Goal: Information Seeking & Learning: Learn about a topic

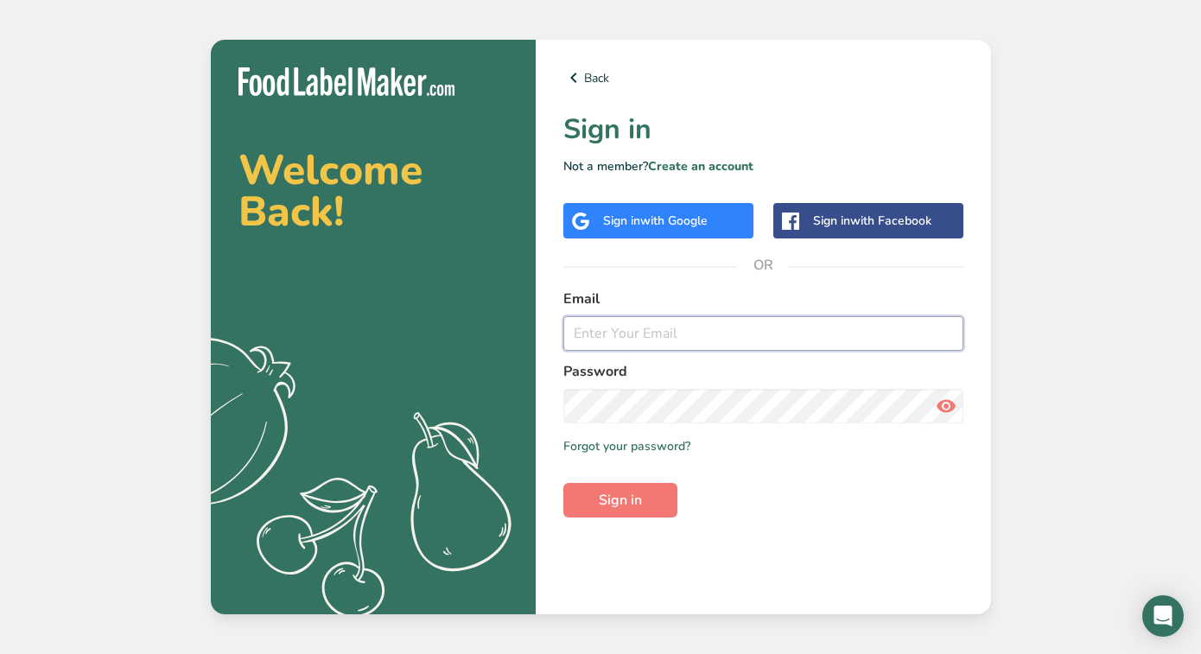
type input "[PERSON_NAME][EMAIL_ADDRESS][DOMAIN_NAME]"
click at [619, 500] on button "Sign in" at bounding box center [620, 500] width 114 height 35
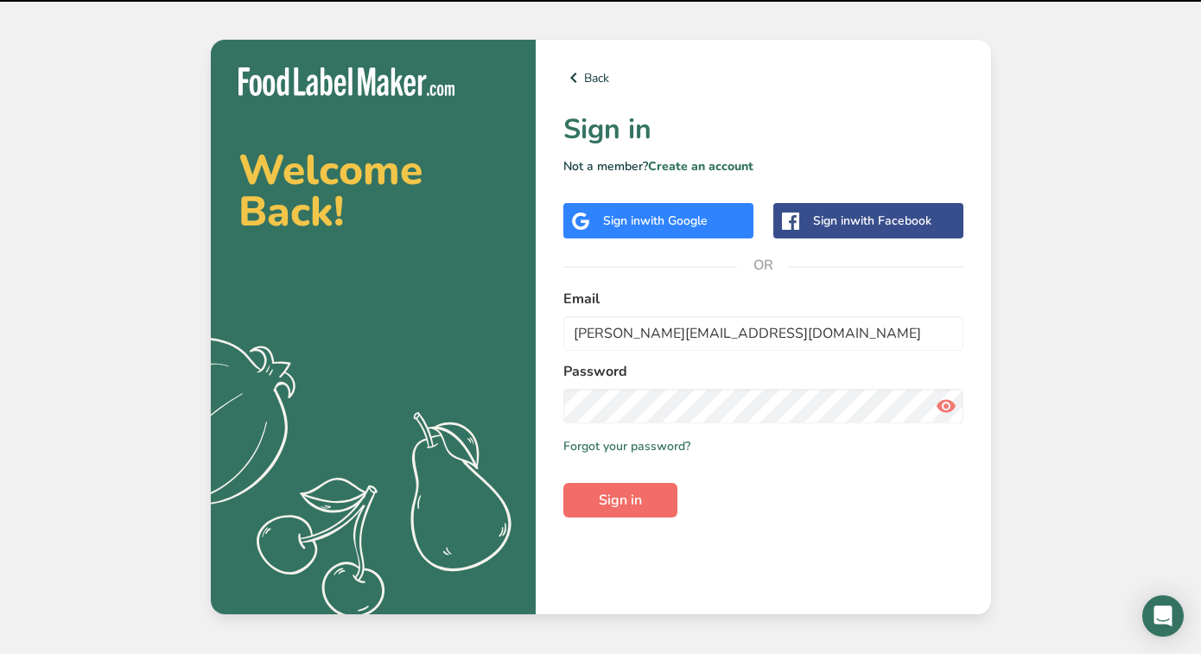
click at [626, 491] on span "Sign in" at bounding box center [620, 500] width 43 height 21
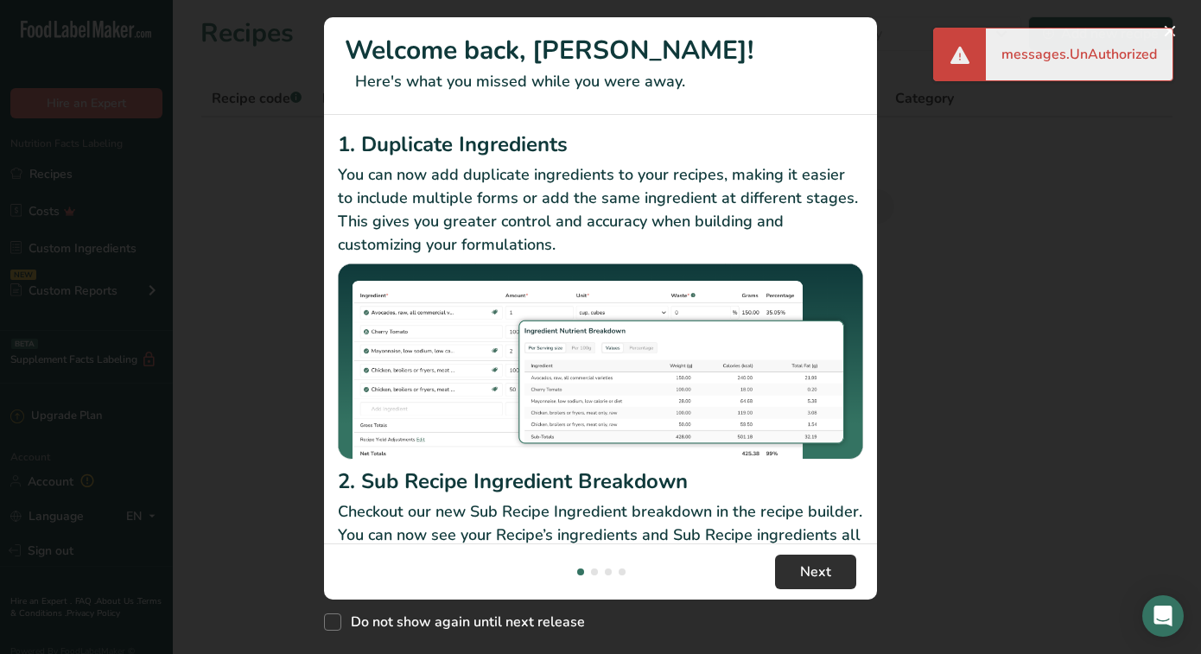
click at [809, 567] on span "Next" at bounding box center [815, 571] width 31 height 21
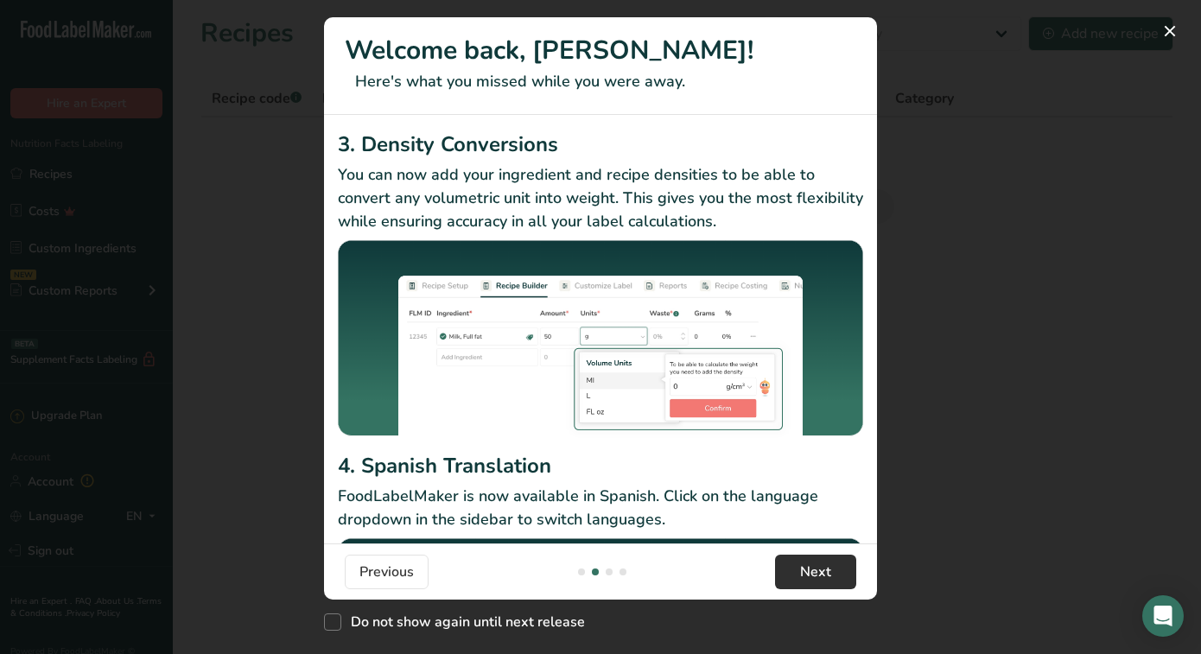
click at [809, 567] on span "Next" at bounding box center [815, 571] width 31 height 21
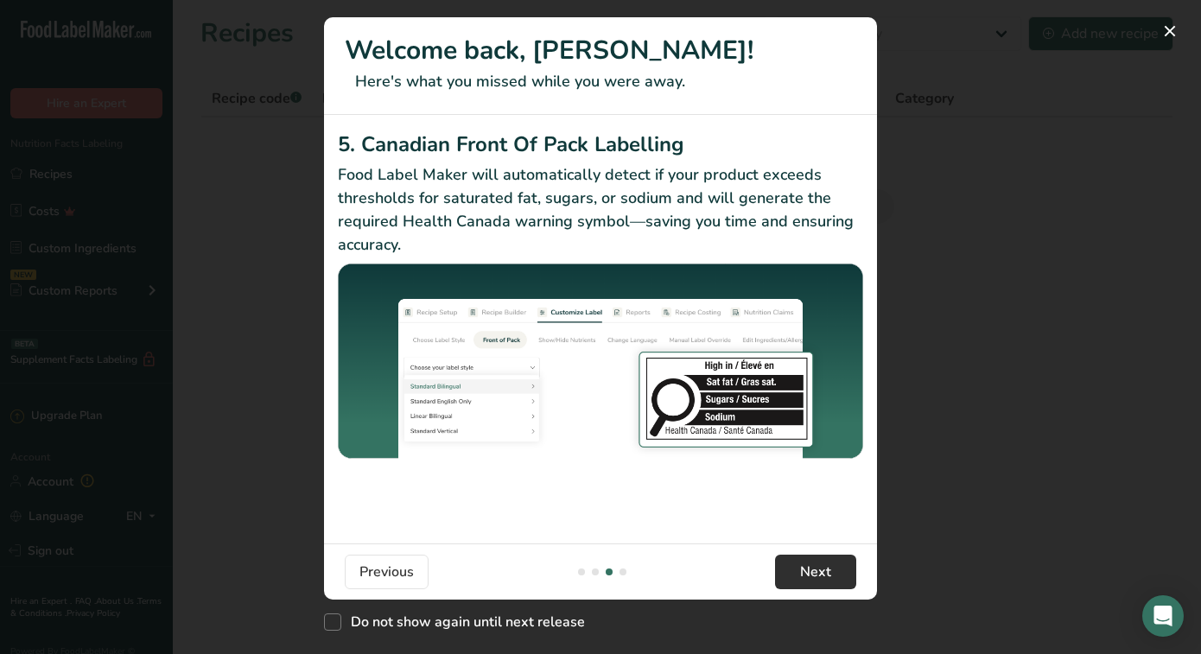
click at [809, 567] on span "Next" at bounding box center [815, 571] width 31 height 21
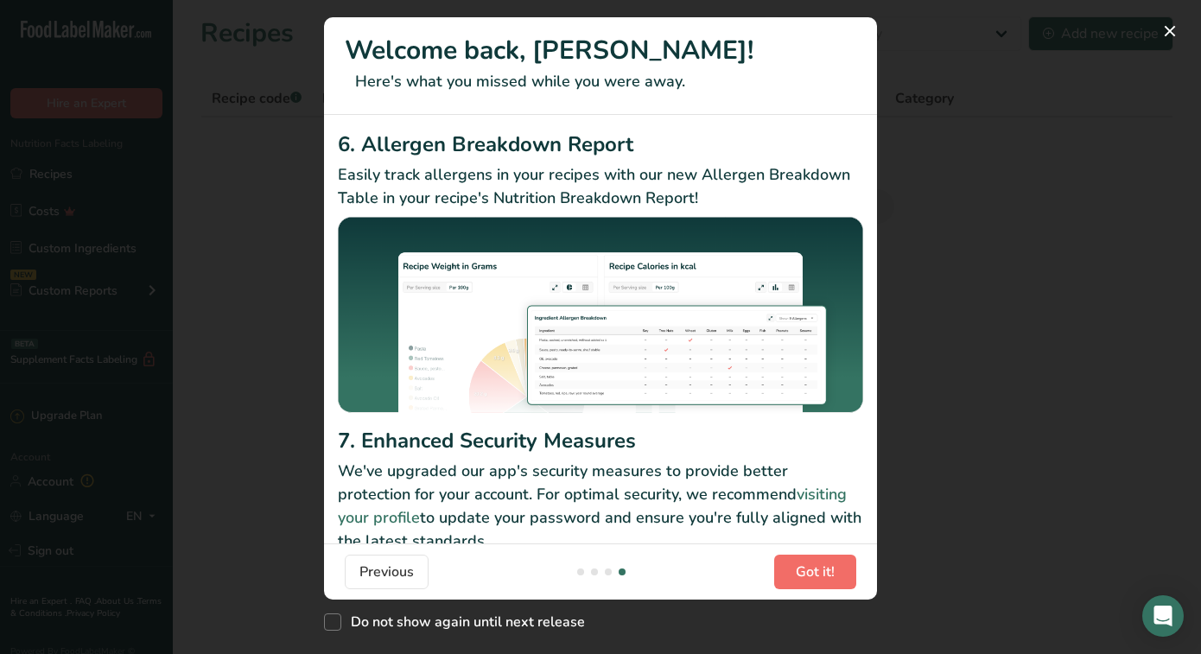
click at [809, 567] on span "Got it!" at bounding box center [815, 571] width 39 height 21
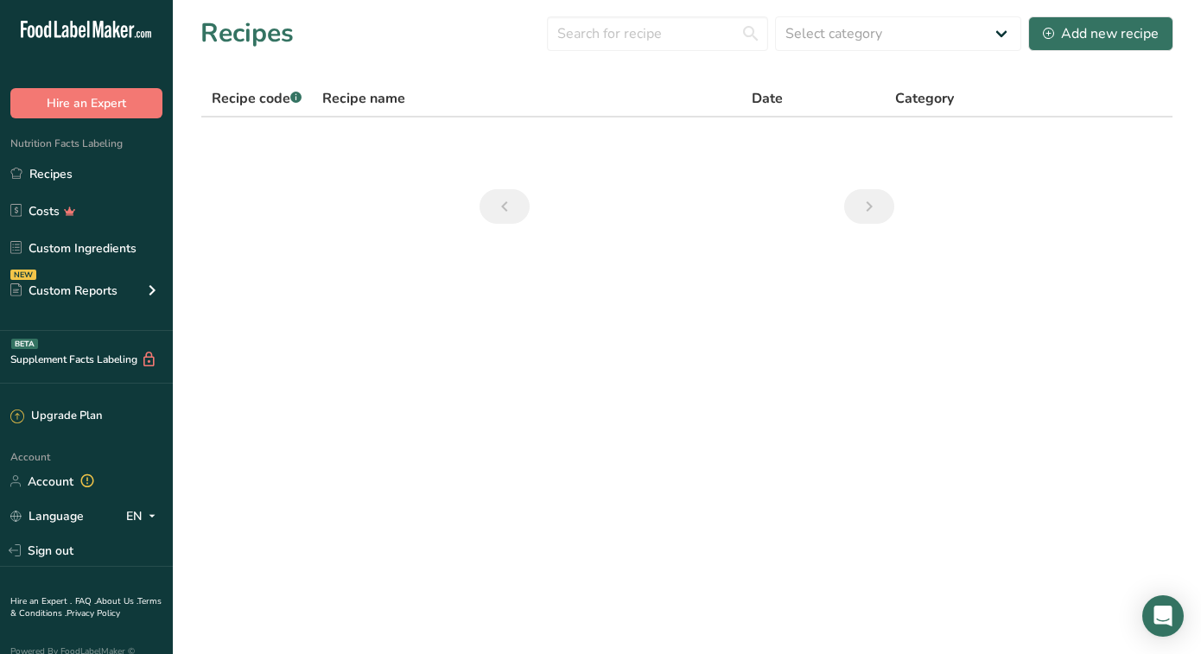
scroll to position [0, 0]
click at [60, 179] on link "Recipes" at bounding box center [86, 173] width 173 height 33
click at [55, 173] on link "Recipes" at bounding box center [86, 173] width 173 height 33
click at [62, 175] on link "Recipes" at bounding box center [86, 173] width 173 height 33
click at [494, 208] on icon "Previous page" at bounding box center [504, 206] width 21 height 31
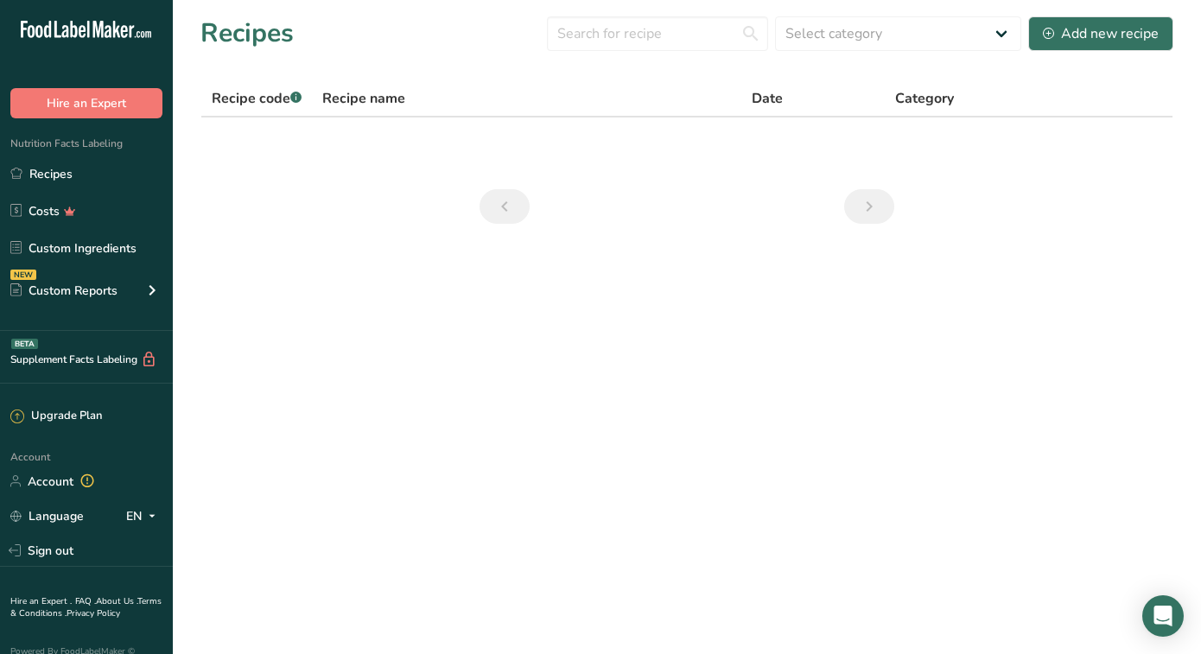
click at [867, 205] on icon "Next page" at bounding box center [869, 206] width 21 height 31
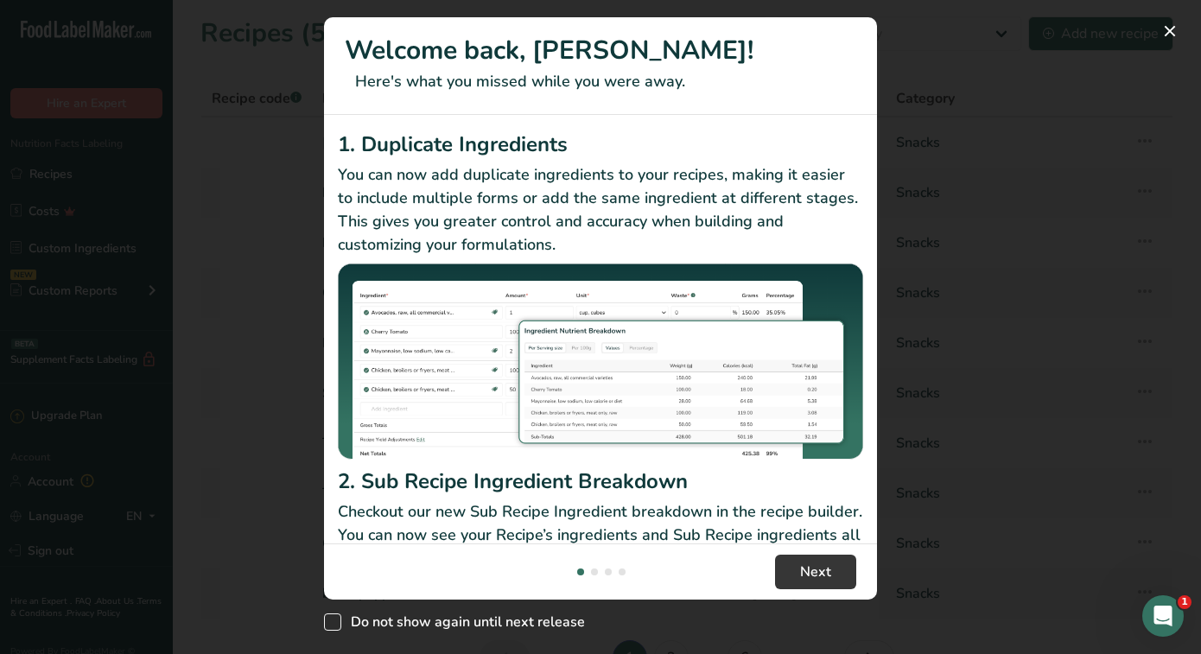
click at [333, 622] on span "New Features" at bounding box center [332, 621] width 17 height 17
click at [333, 622] on input "Do not show again until next release" at bounding box center [329, 622] width 11 height 11
checkbox input "true"
click at [822, 575] on span "Next" at bounding box center [815, 571] width 31 height 21
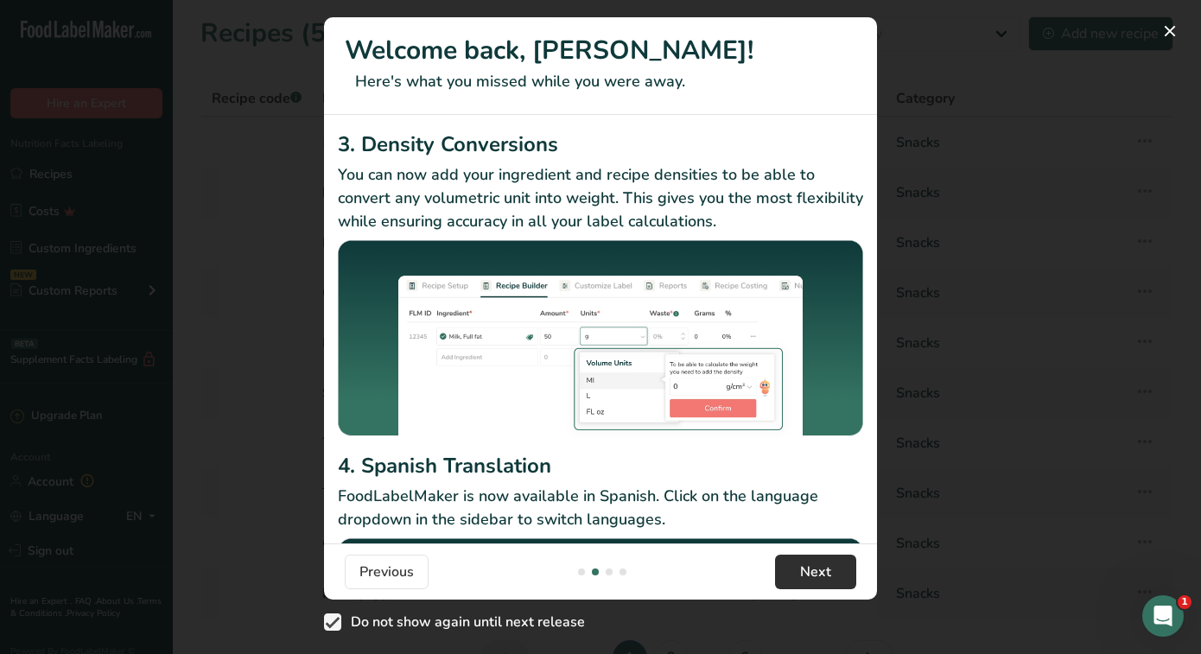
click at [822, 575] on span "Next" at bounding box center [815, 571] width 31 height 21
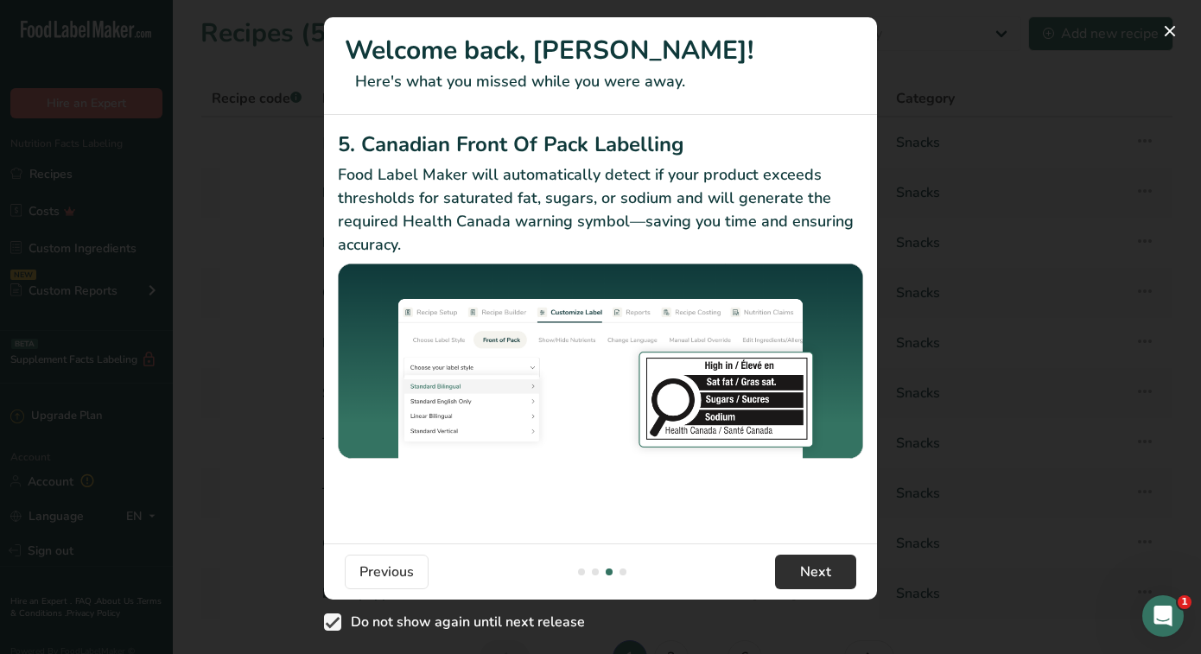
click at [822, 575] on span "Next" at bounding box center [815, 571] width 31 height 21
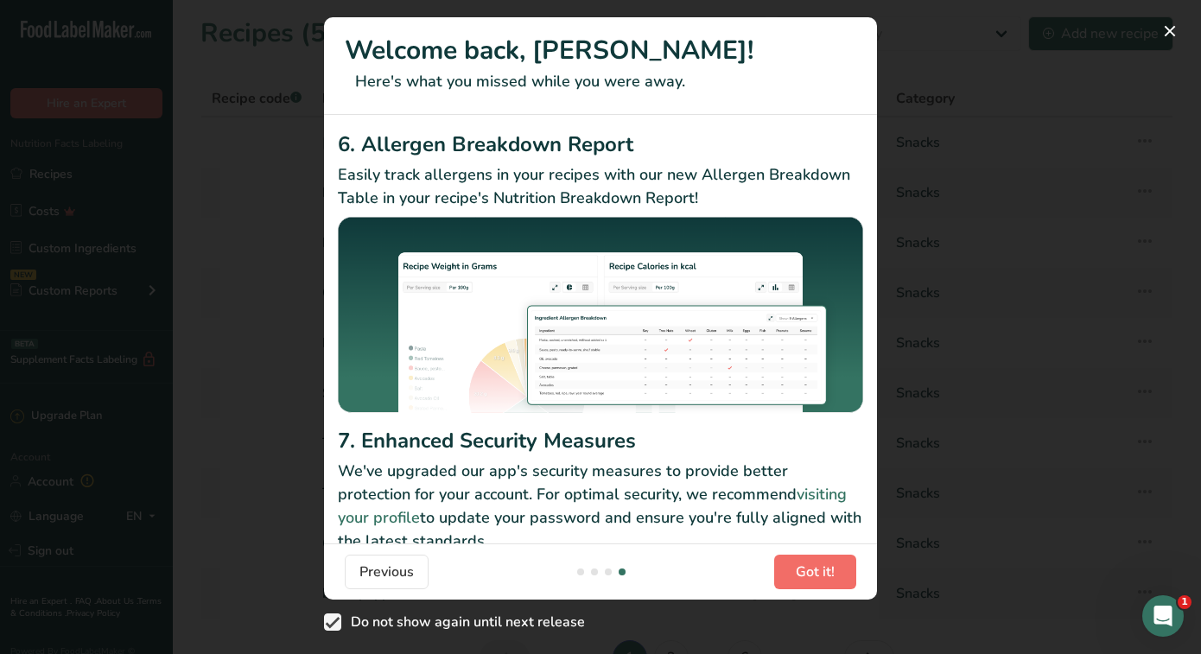
click at [822, 575] on span "Got it!" at bounding box center [815, 571] width 39 height 21
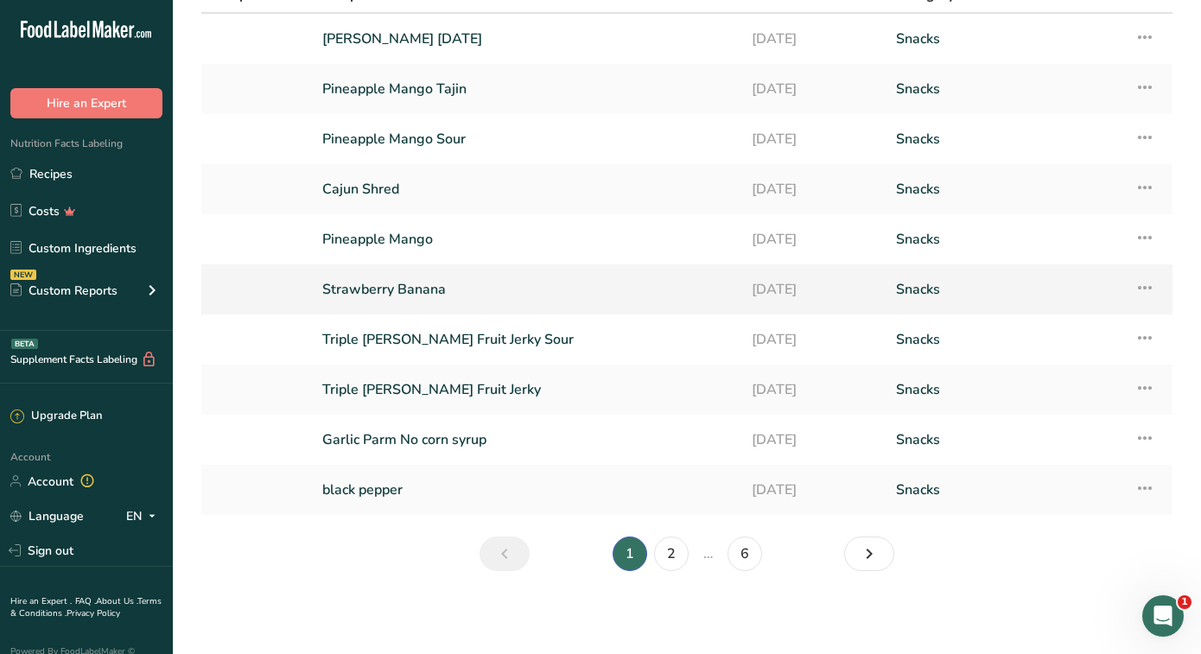
scroll to position [104, 0]
click at [669, 550] on link "2" at bounding box center [671, 553] width 35 height 35
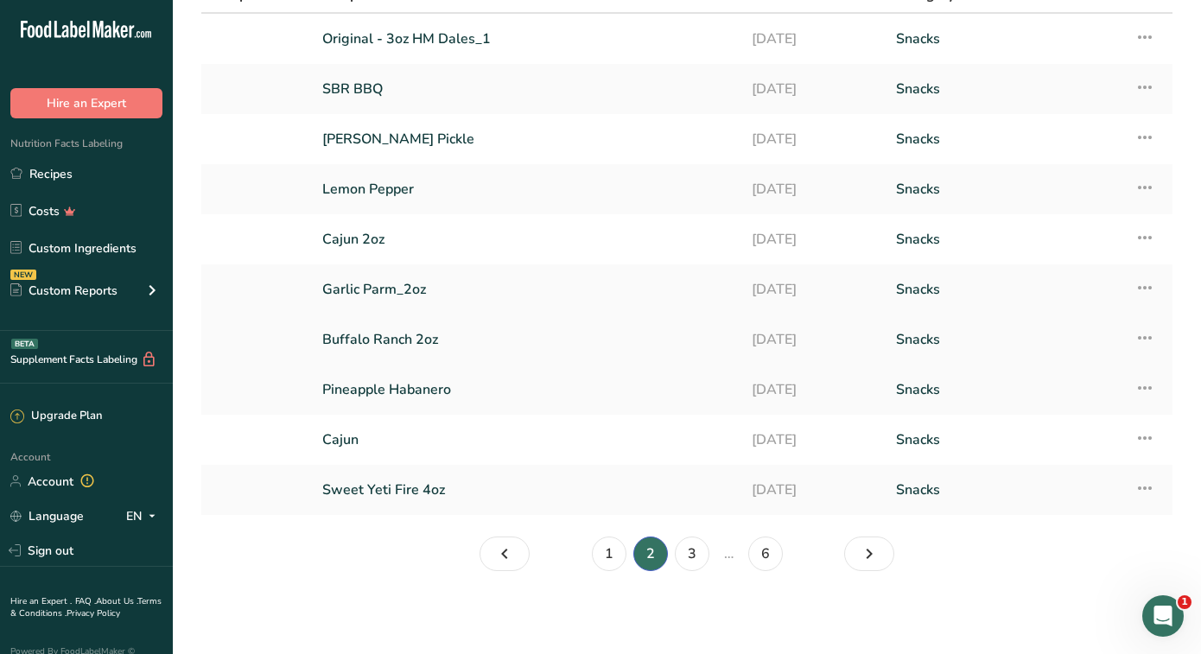
click at [378, 339] on link "Buffalo Ranch 2oz" at bounding box center [526, 339] width 409 height 36
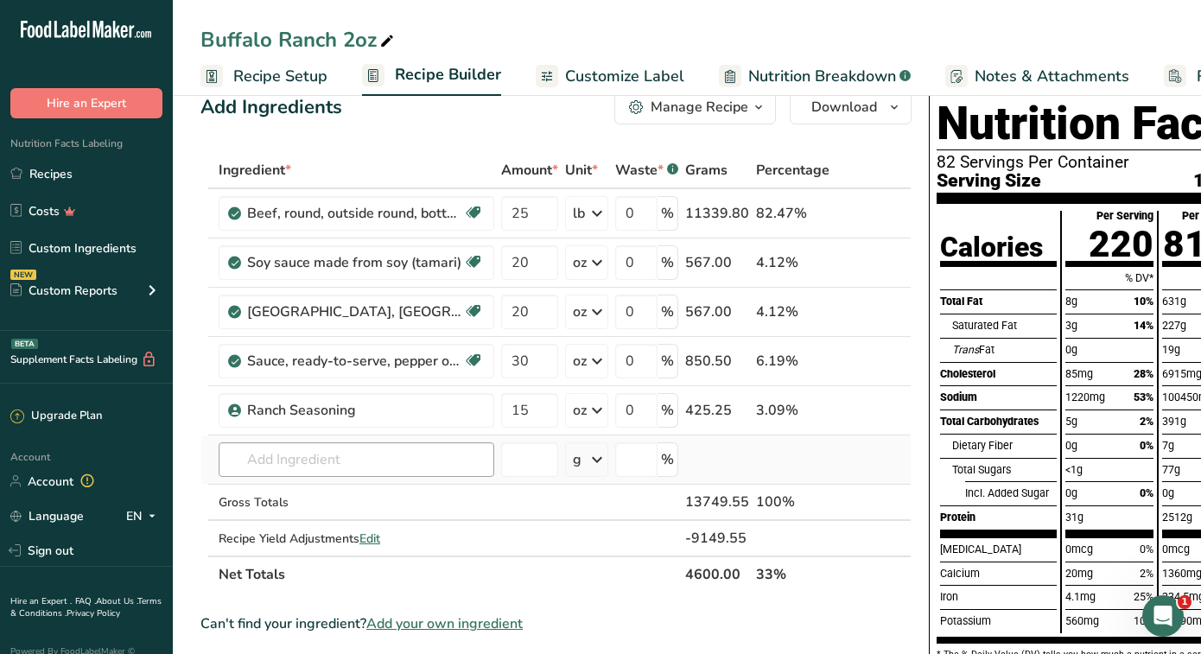
scroll to position [20, 0]
